Goal: Task Accomplishment & Management: Manage account settings

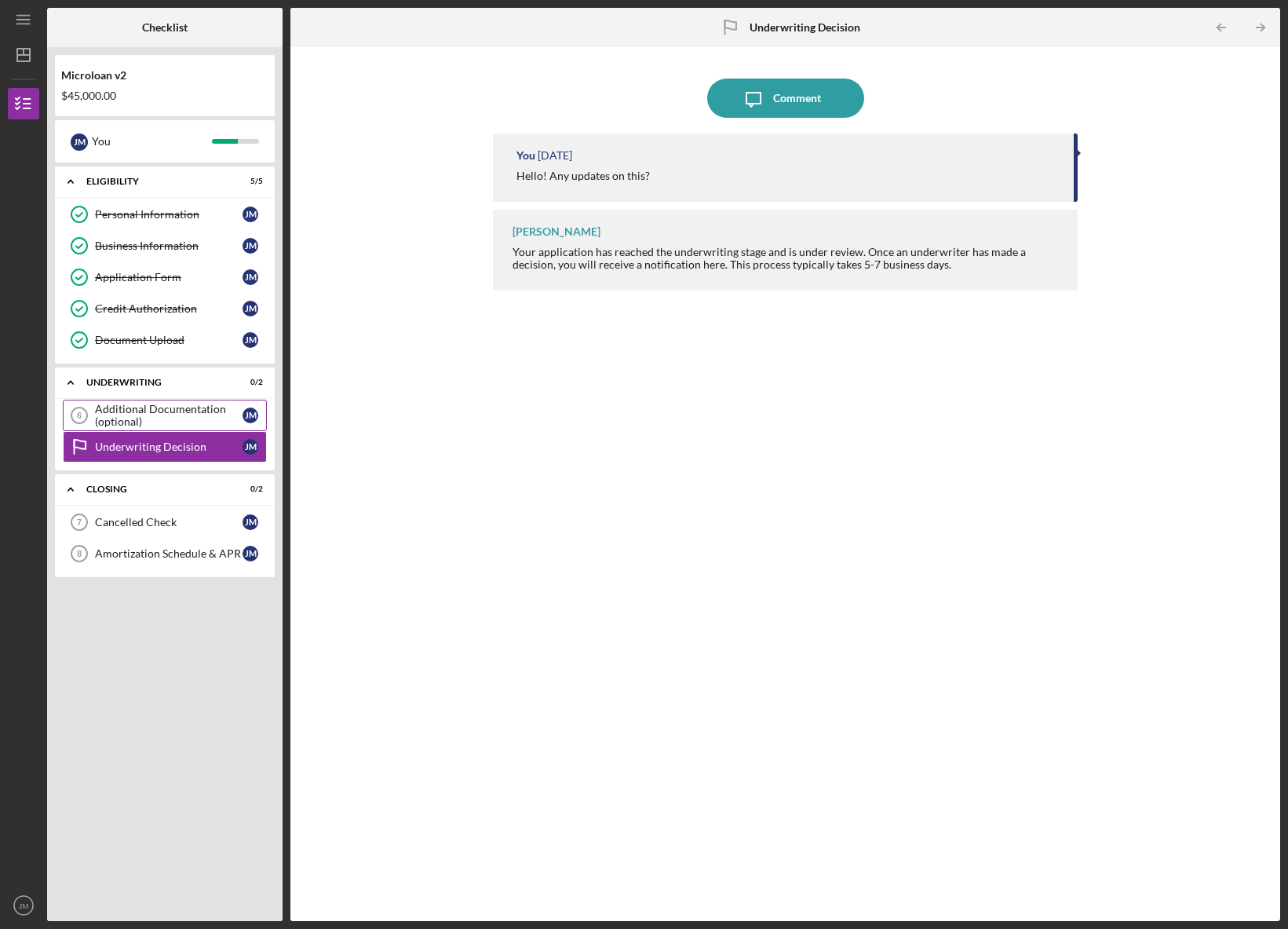
click at [137, 409] on div "Additional Documentation (optional)" at bounding box center [169, 415] width 147 height 25
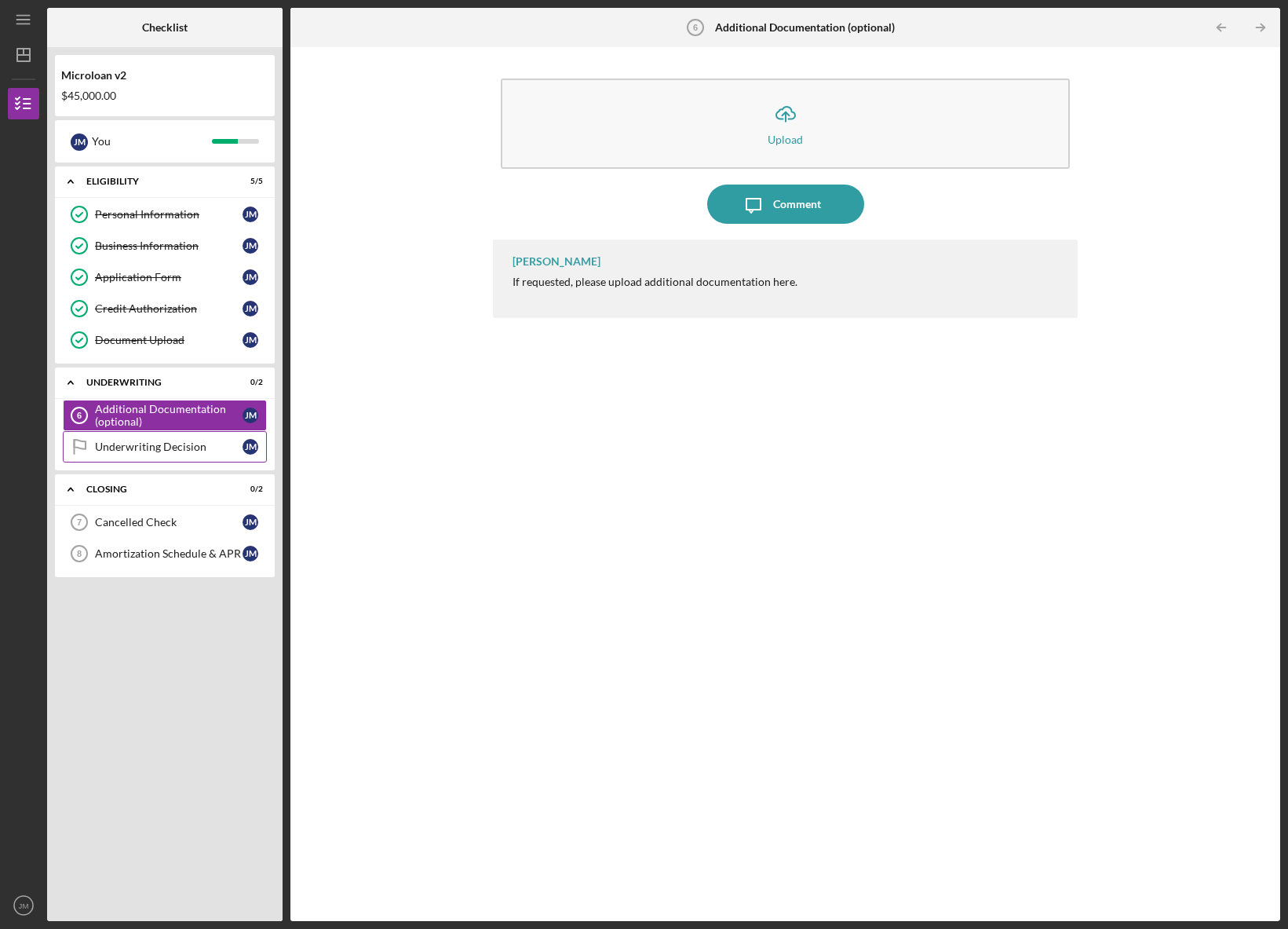
click at [152, 445] on div "Underwriting Decision" at bounding box center [169, 446] width 147 height 12
